Goal: Information Seeking & Learning: Learn about a topic

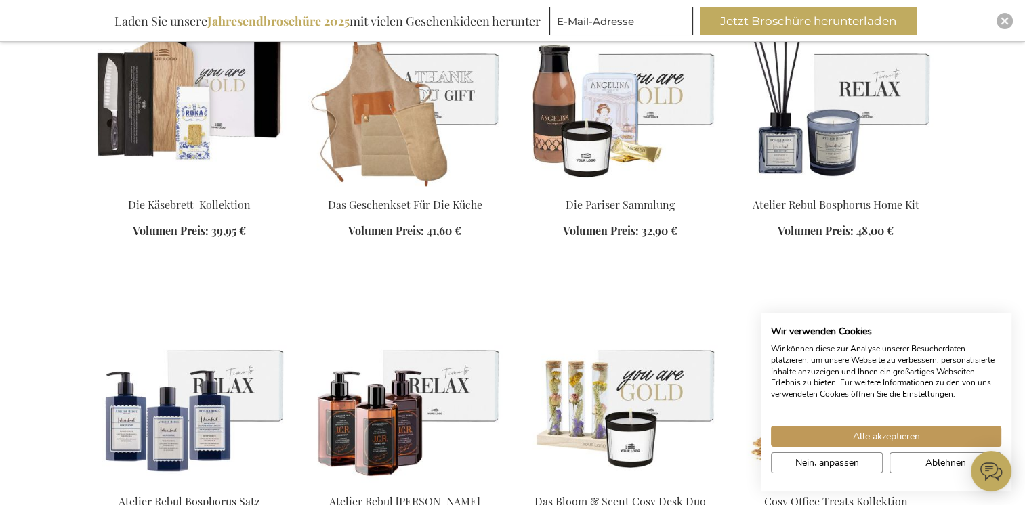
scroll to position [1625, 0]
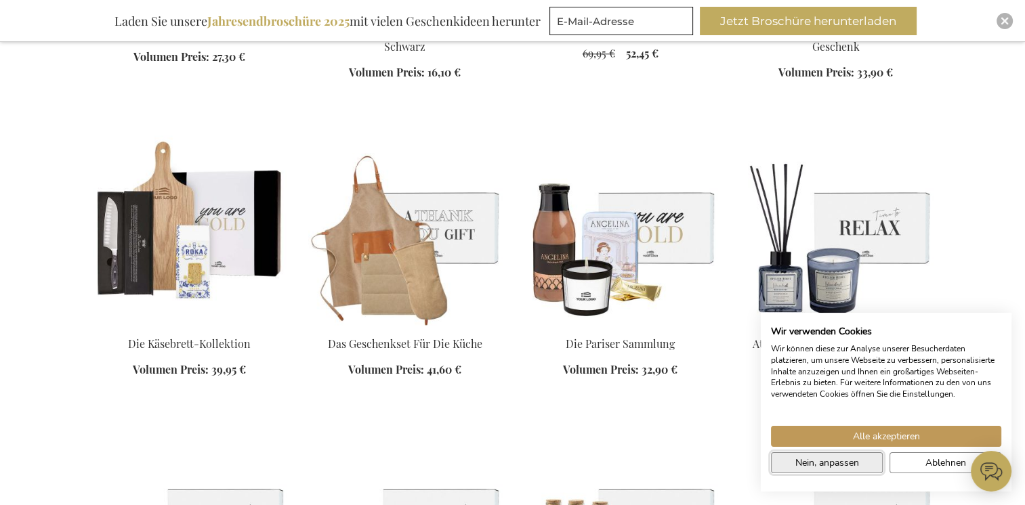
click at [828, 467] on span "Nein, anpassen" at bounding box center [827, 463] width 64 height 14
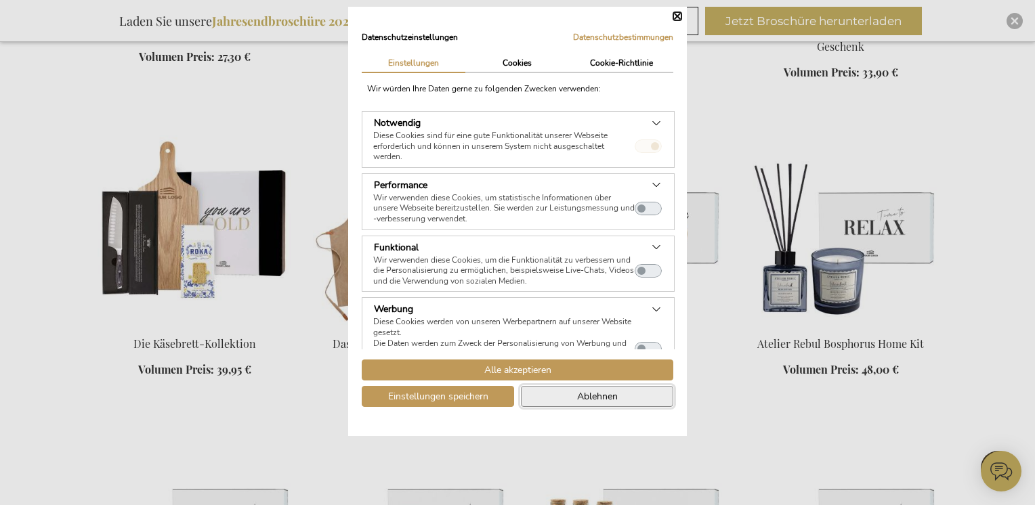
click at [546, 392] on button "Ablehnen" at bounding box center [597, 396] width 152 height 21
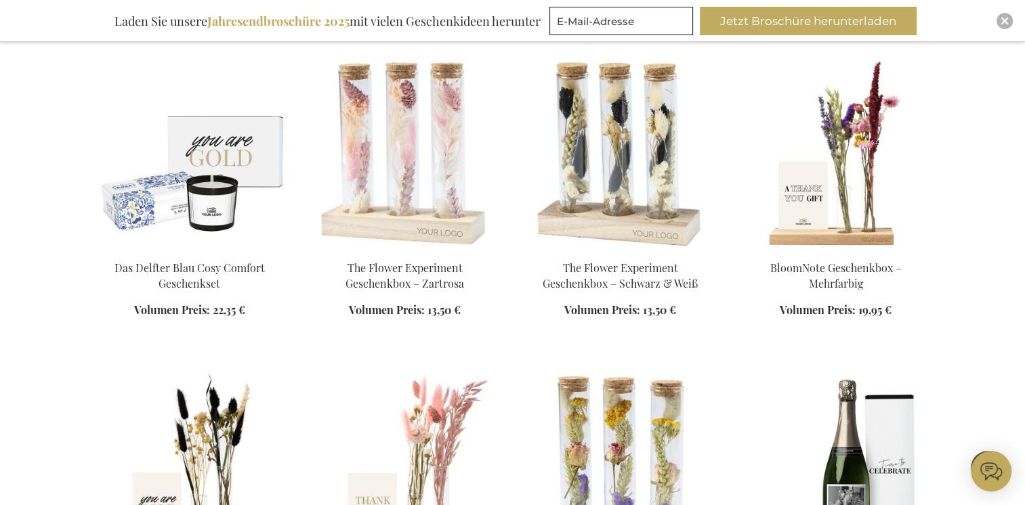
scroll to position [2303, 0]
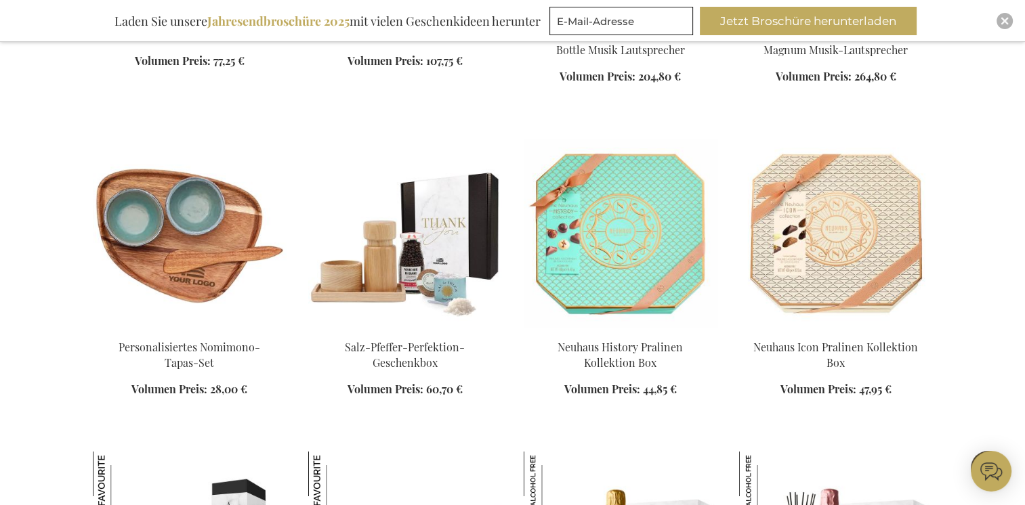
scroll to position [4674, 0]
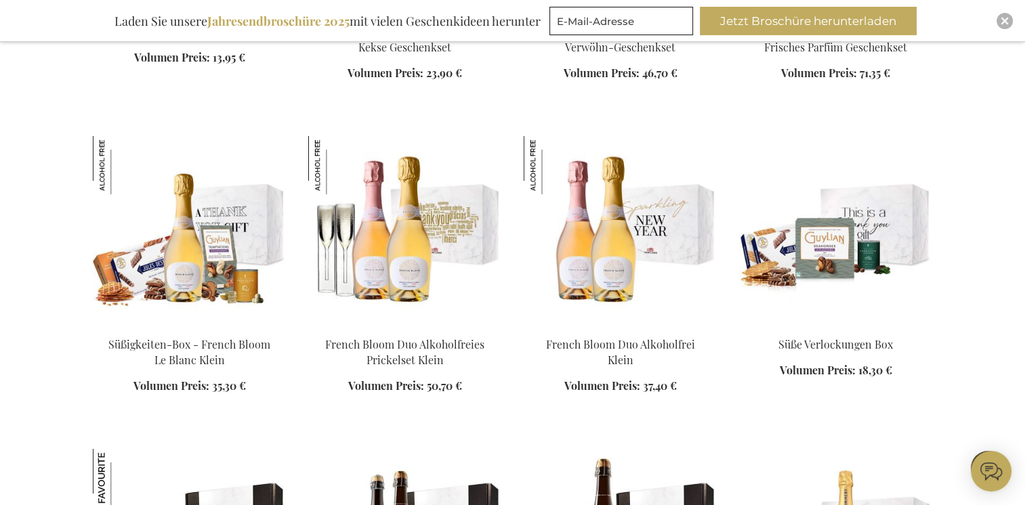
scroll to position [5216, 0]
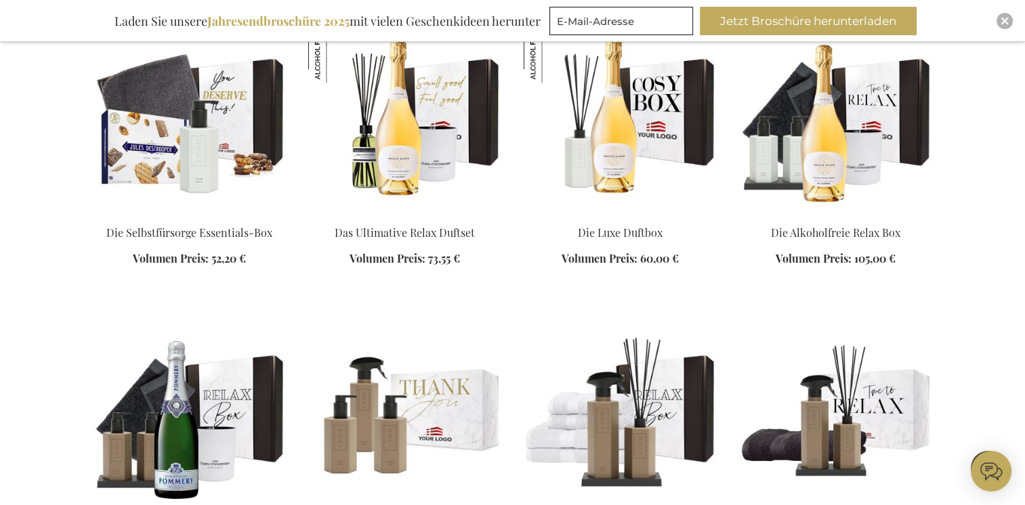
scroll to position [7791, 0]
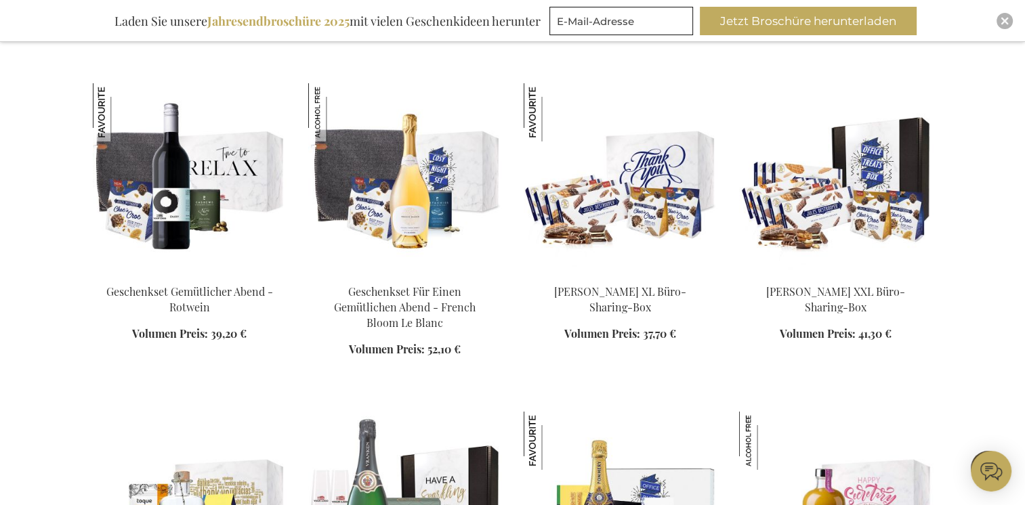
scroll to position [9688, 0]
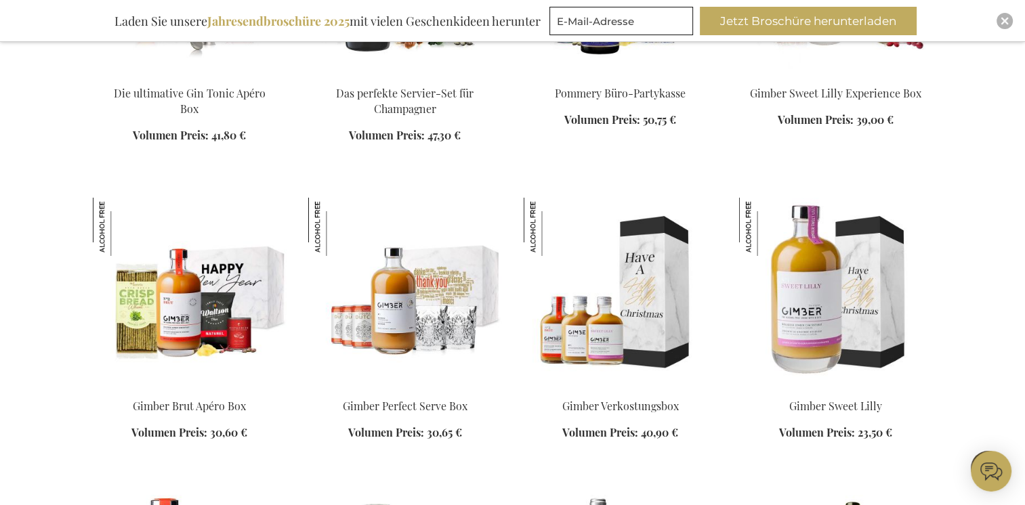
scroll to position [10433, 0]
